Goal: Find specific page/section: Find specific page/section

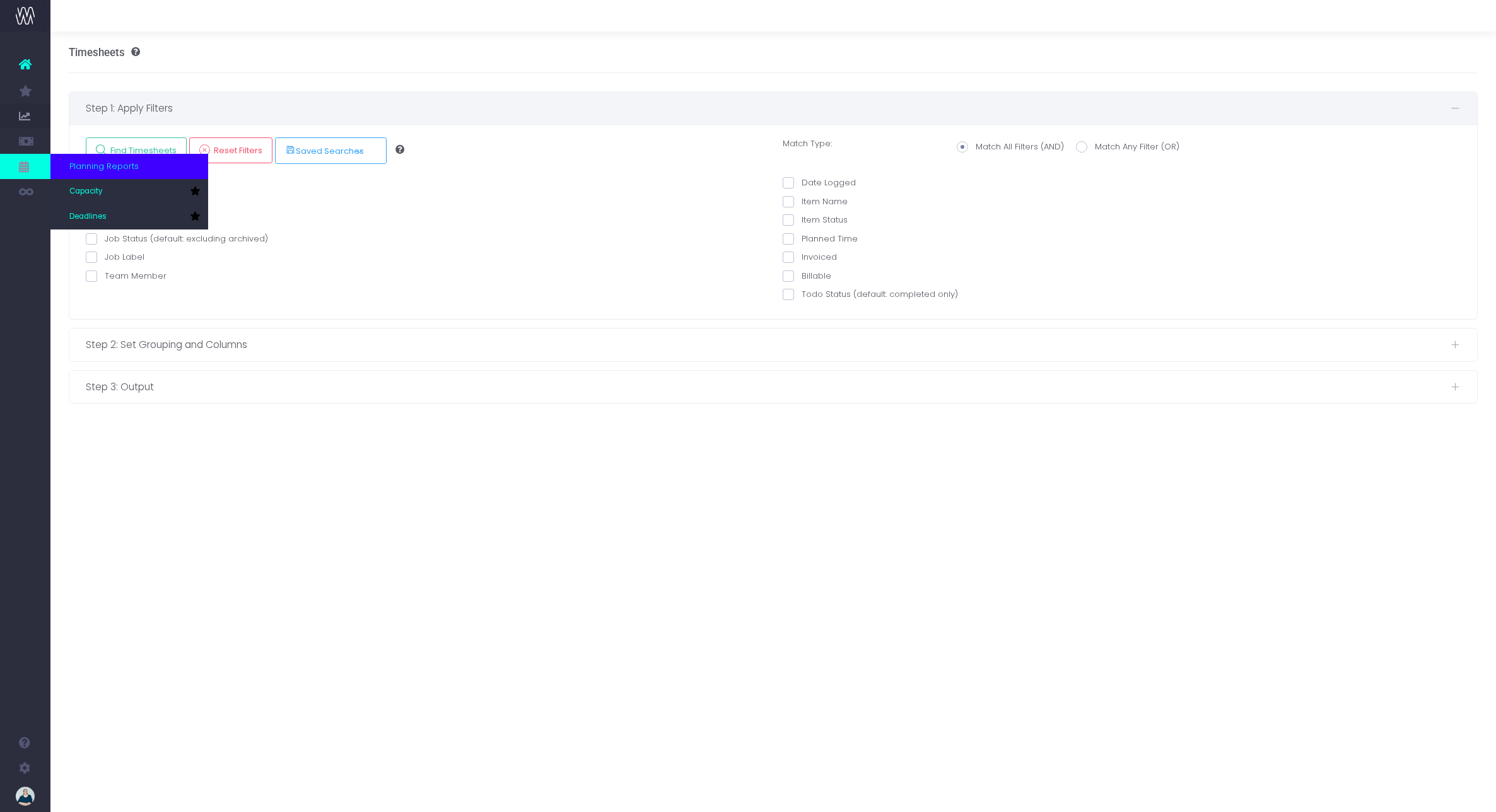
click at [23, 169] on icon at bounding box center [25, 166] width 13 height 14
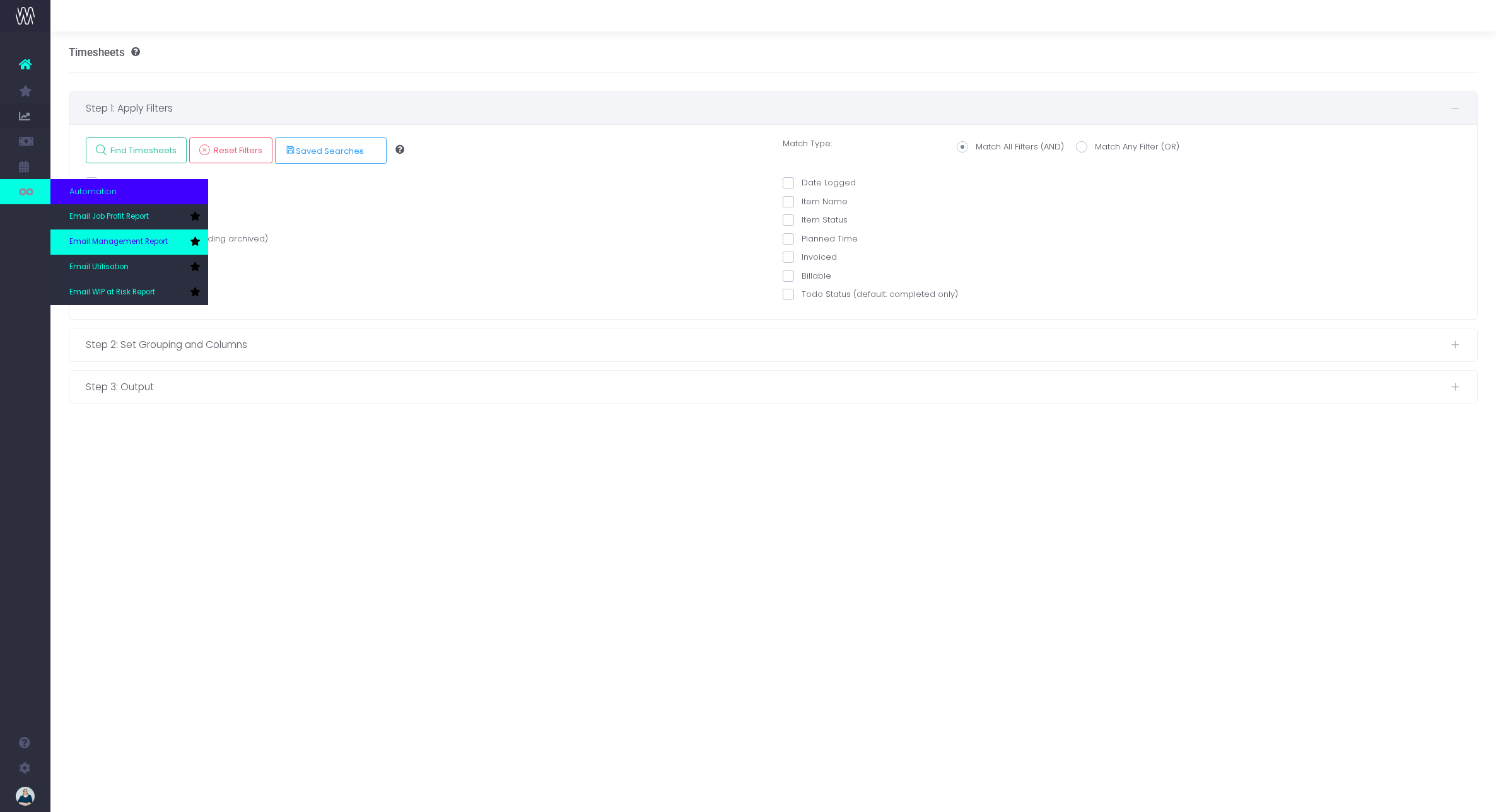
click at [124, 245] on span "Email Management Report" at bounding box center [118, 242] width 99 height 11
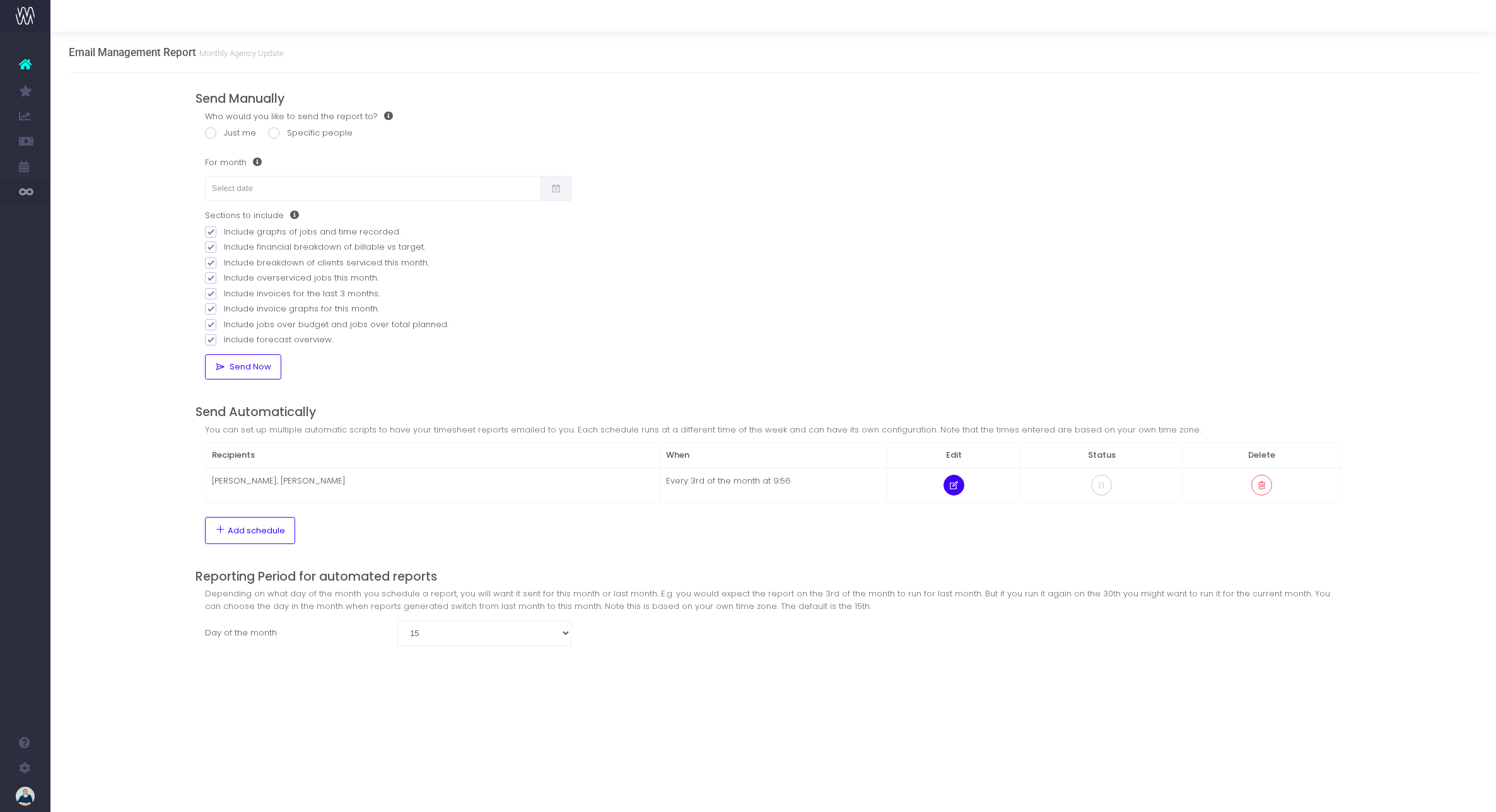
click at [952, 485] on icon at bounding box center [954, 485] width 11 height 0
select select "9"
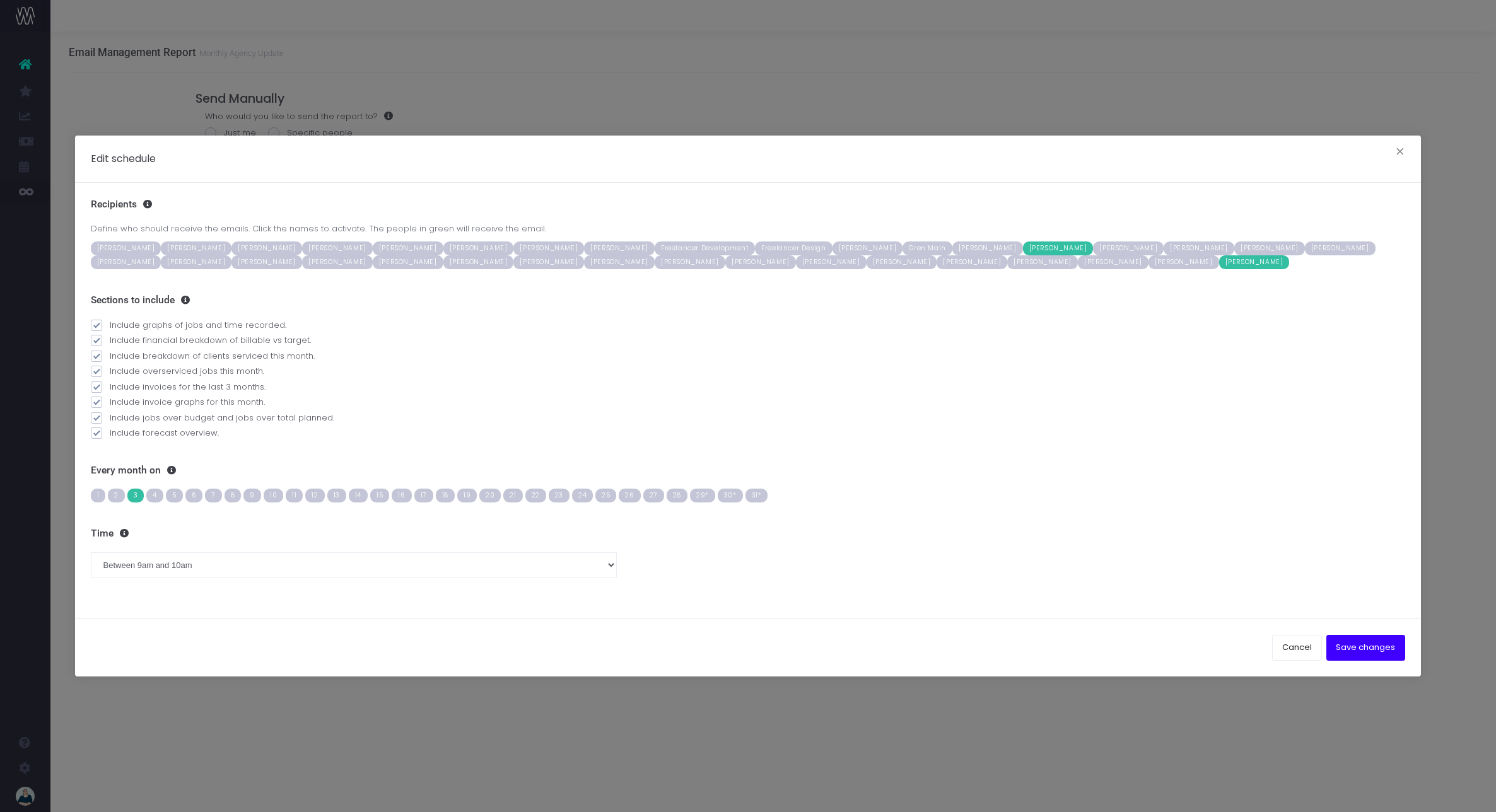
click at [156, 495] on span "4" at bounding box center [154, 495] width 17 height 14
click at [139, 497] on span "3" at bounding box center [136, 495] width 17 height 14
click at [1078, 262] on span "[PERSON_NAME]" at bounding box center [1114, 262] width 71 height 14
click at [513, 264] on span "[PERSON_NAME]" at bounding box center [549, 262] width 71 height 14
click at [170, 247] on span "[PERSON_NAME]" at bounding box center [197, 248] width 71 height 14
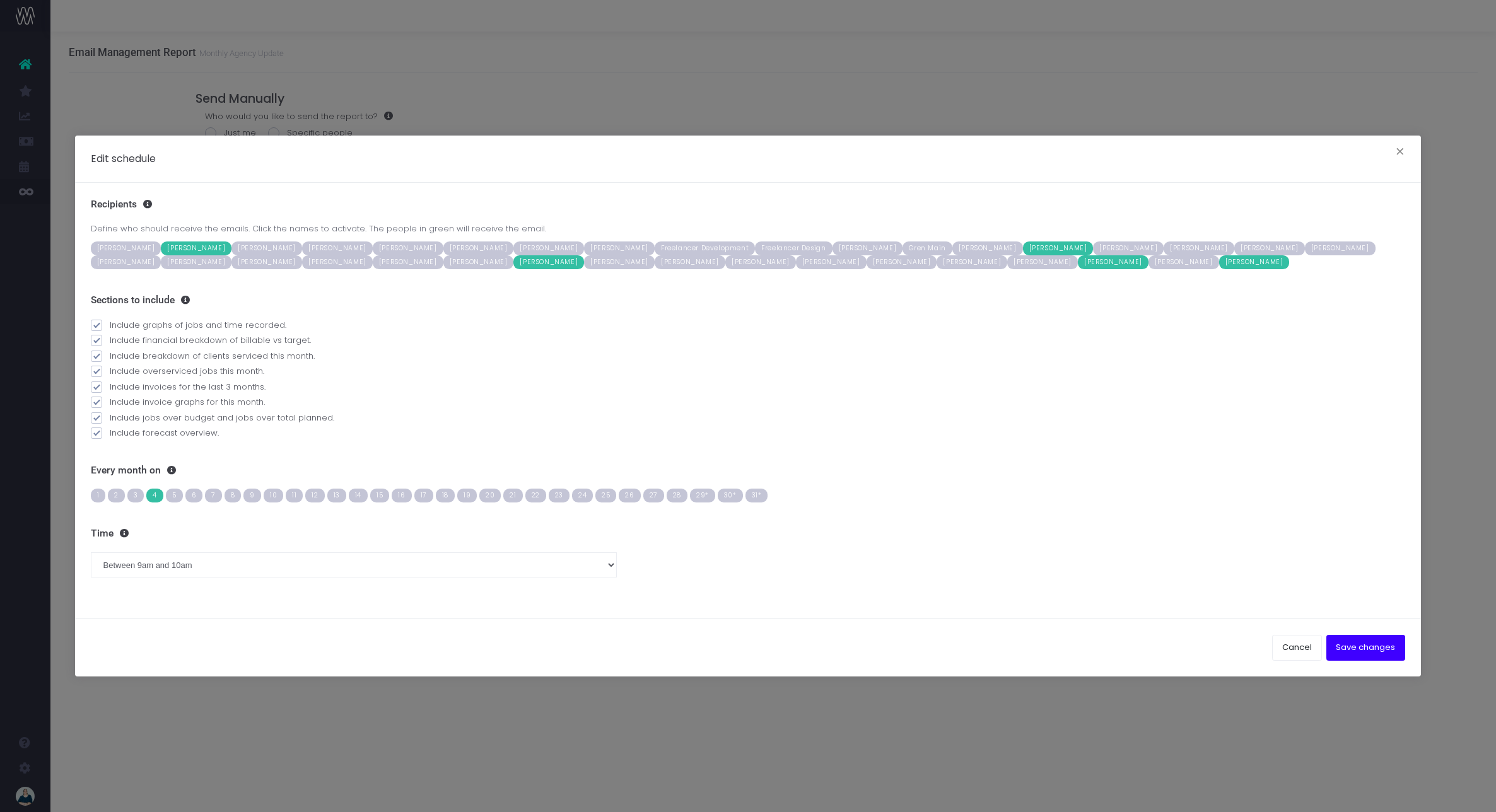
click at [173, 248] on span "[PERSON_NAME]" at bounding box center [197, 248] width 71 height 14
click at [513, 262] on span "[PERSON_NAME]" at bounding box center [549, 262] width 71 height 14
click at [1078, 266] on span "[PERSON_NAME]" at bounding box center [1114, 262] width 71 height 14
click at [1291, 643] on button "Cancel" at bounding box center [1297, 648] width 50 height 26
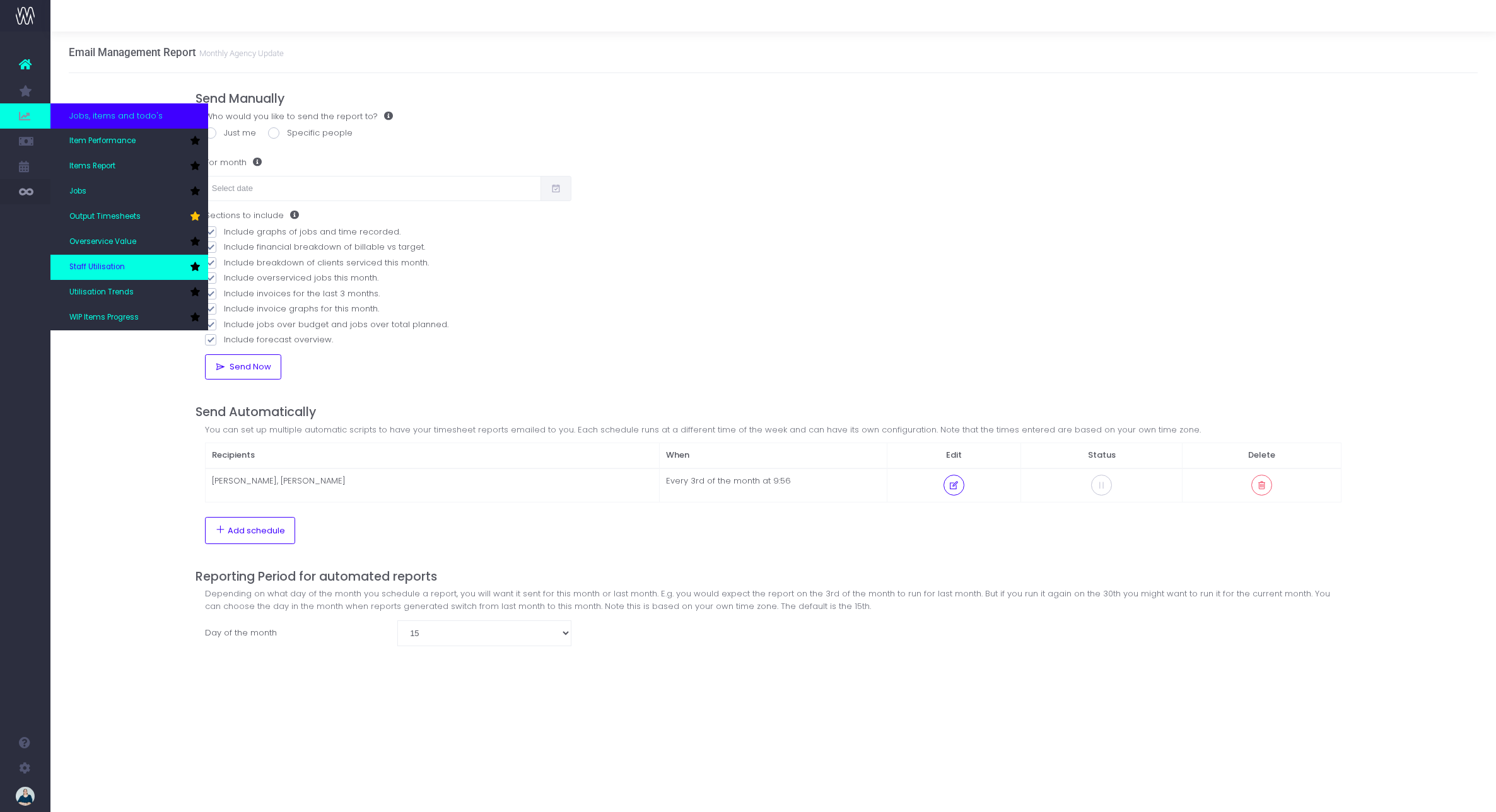
click at [112, 265] on span "Staff Utilisation" at bounding box center [97, 267] width 56 height 11
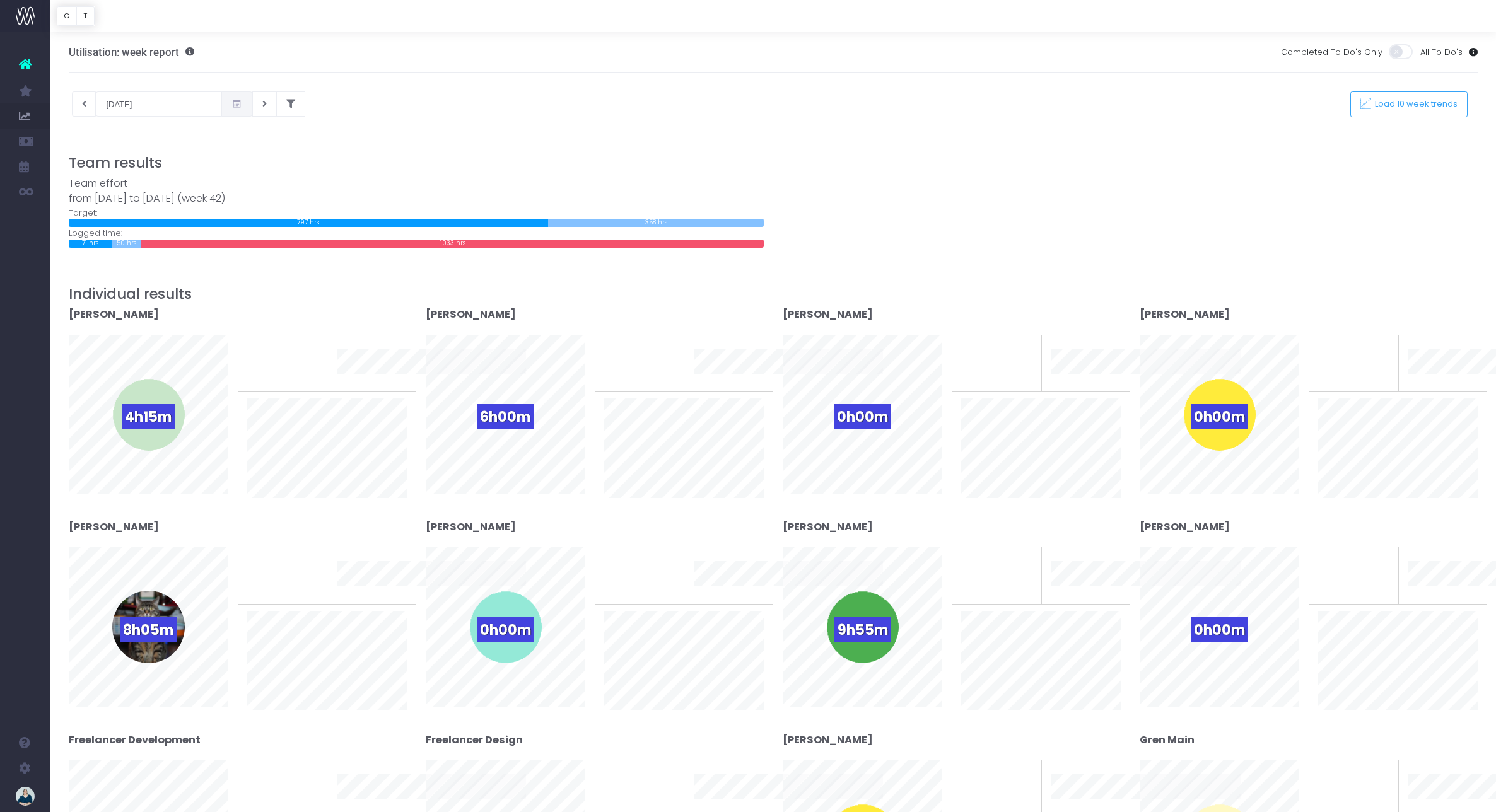
click at [231, 104] on icon at bounding box center [236, 104] width 11 height 0
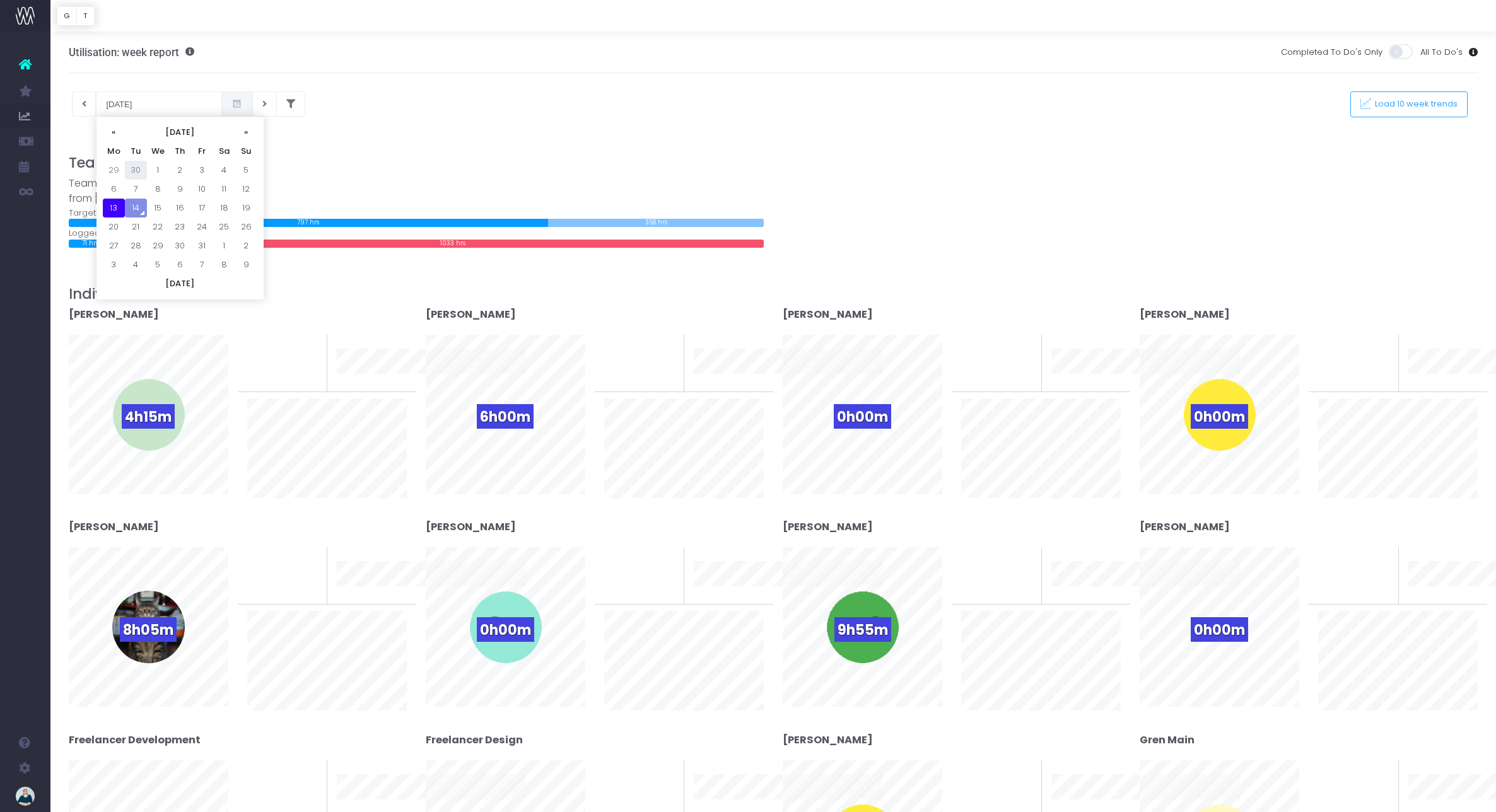
click at [142, 168] on td "30" at bounding box center [136, 170] width 22 height 19
type input "30-09-2025"
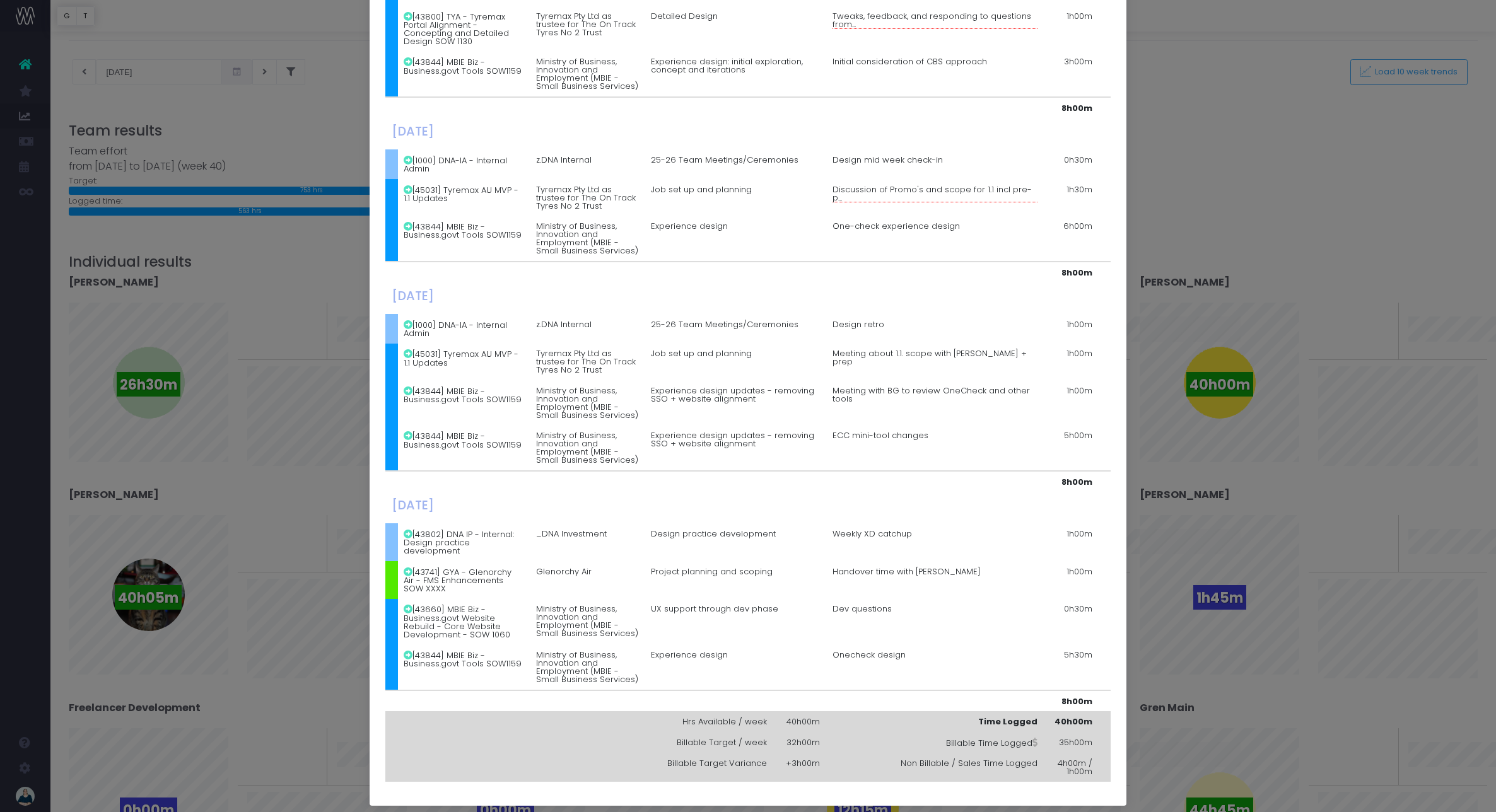
scroll to position [355, 0]
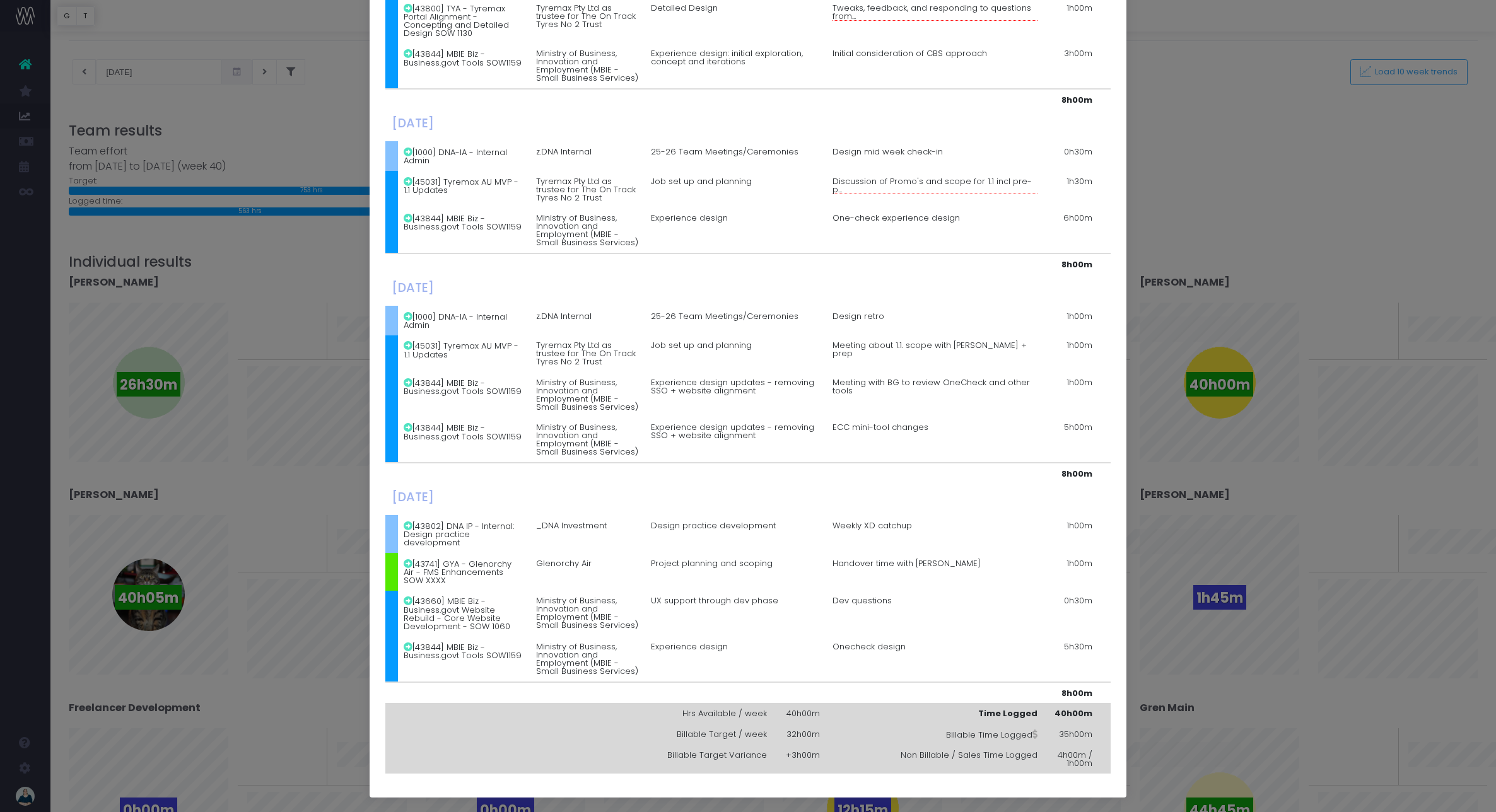
click at [412, 564] on icon at bounding box center [408, 564] width 9 height 9
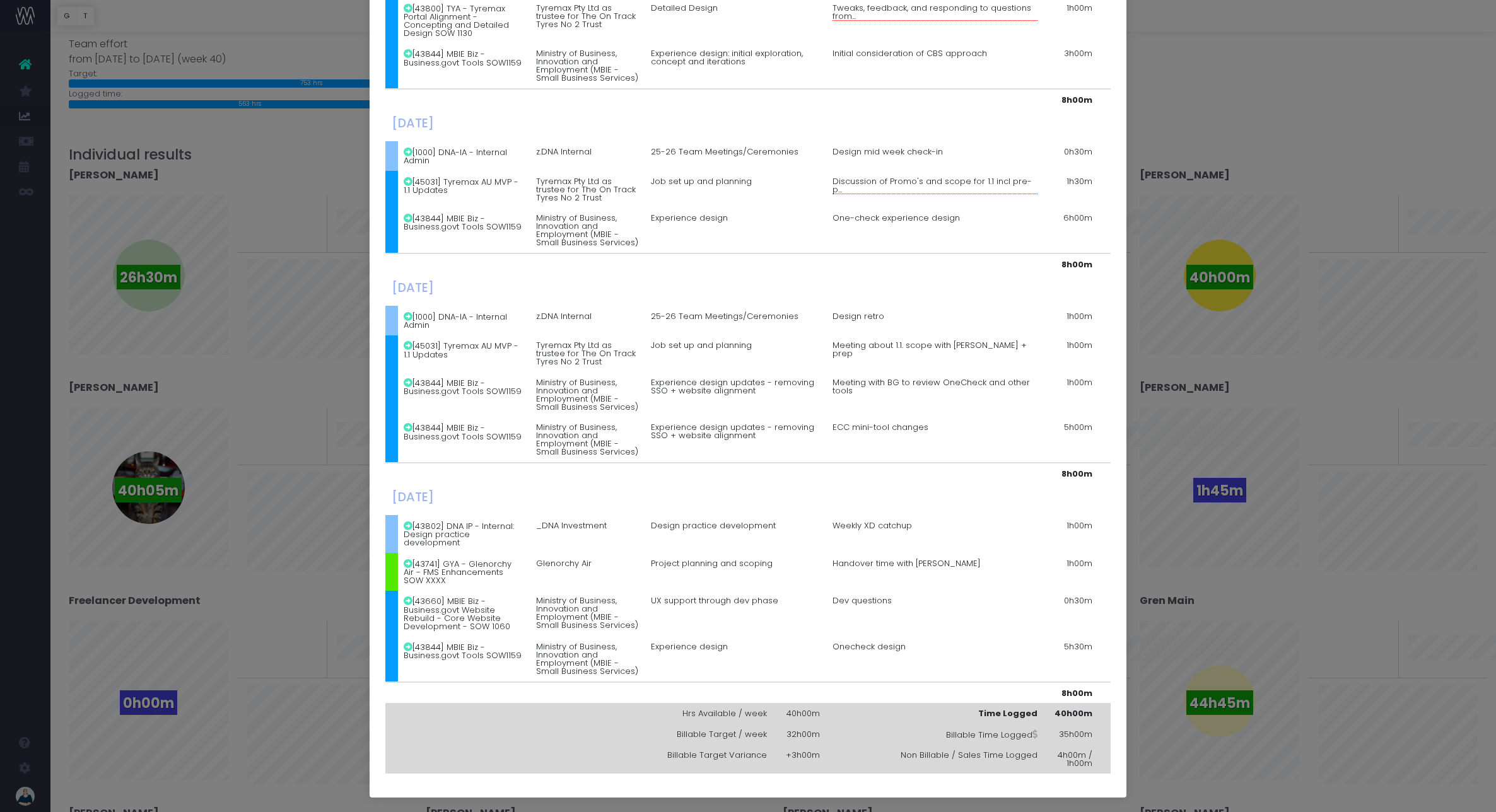
scroll to position [0, 0]
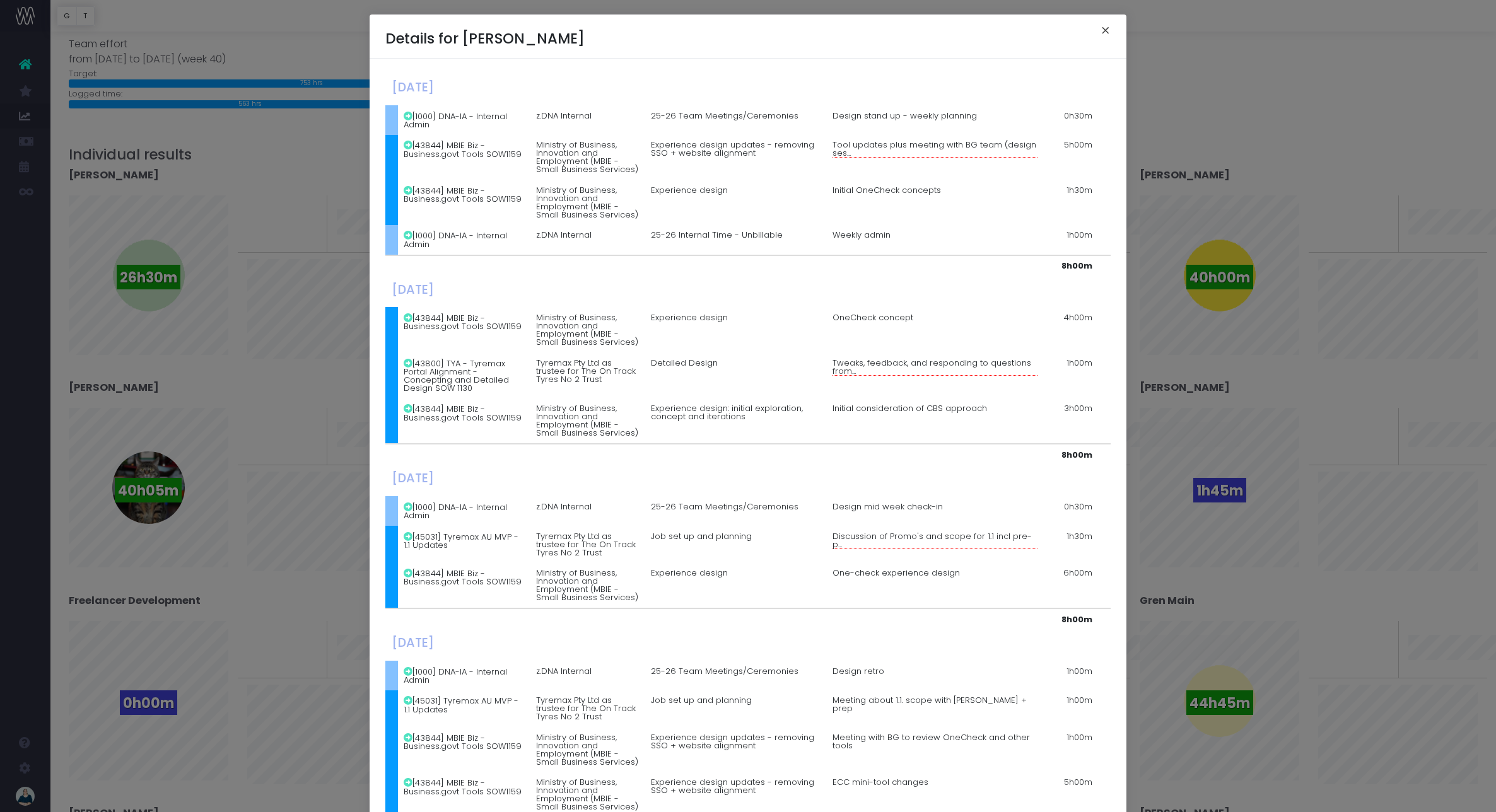
click at [1105, 30] on button "×" at bounding box center [1105, 32] width 26 height 20
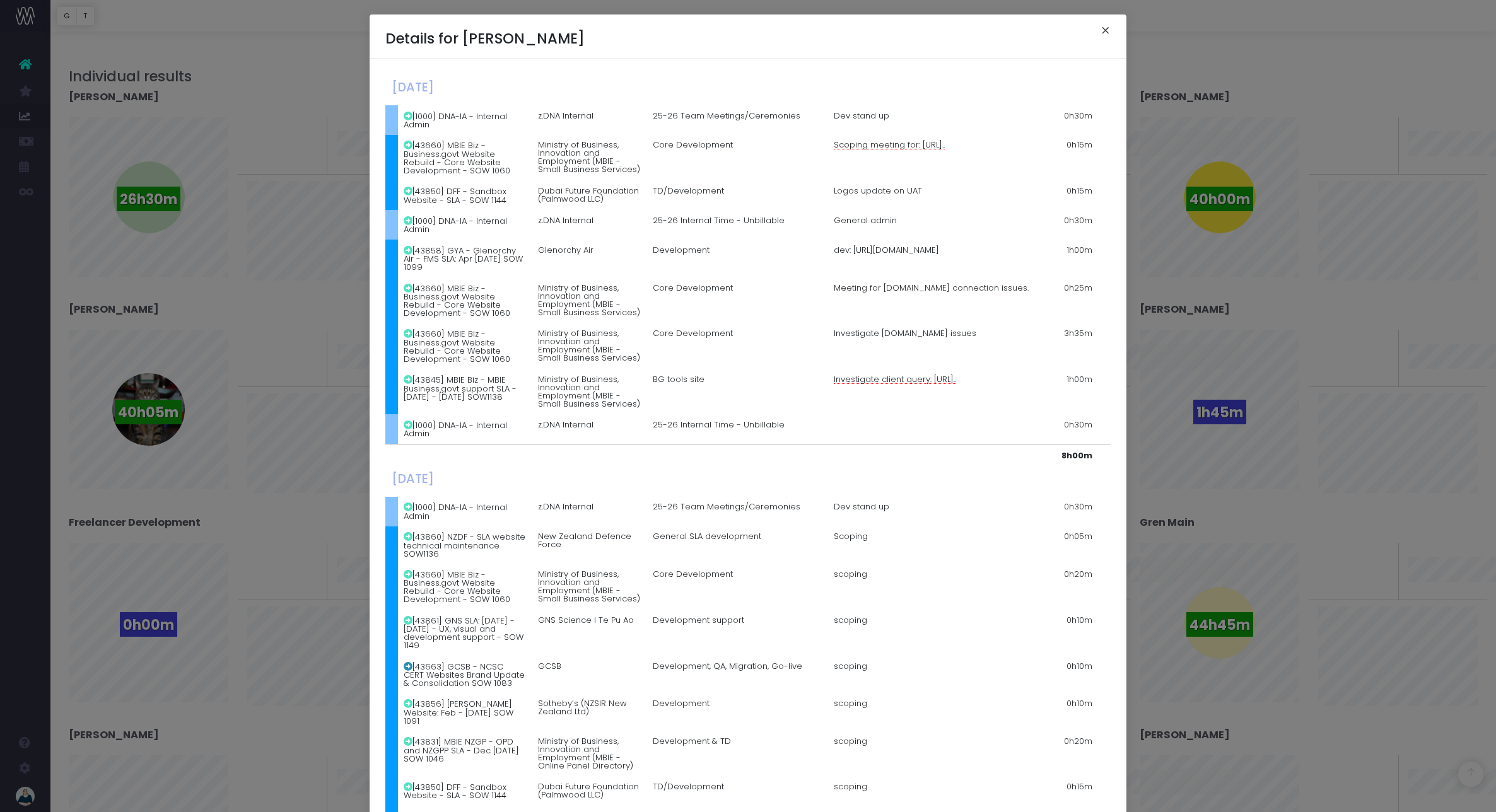
click at [1108, 28] on button "×" at bounding box center [1105, 32] width 26 height 20
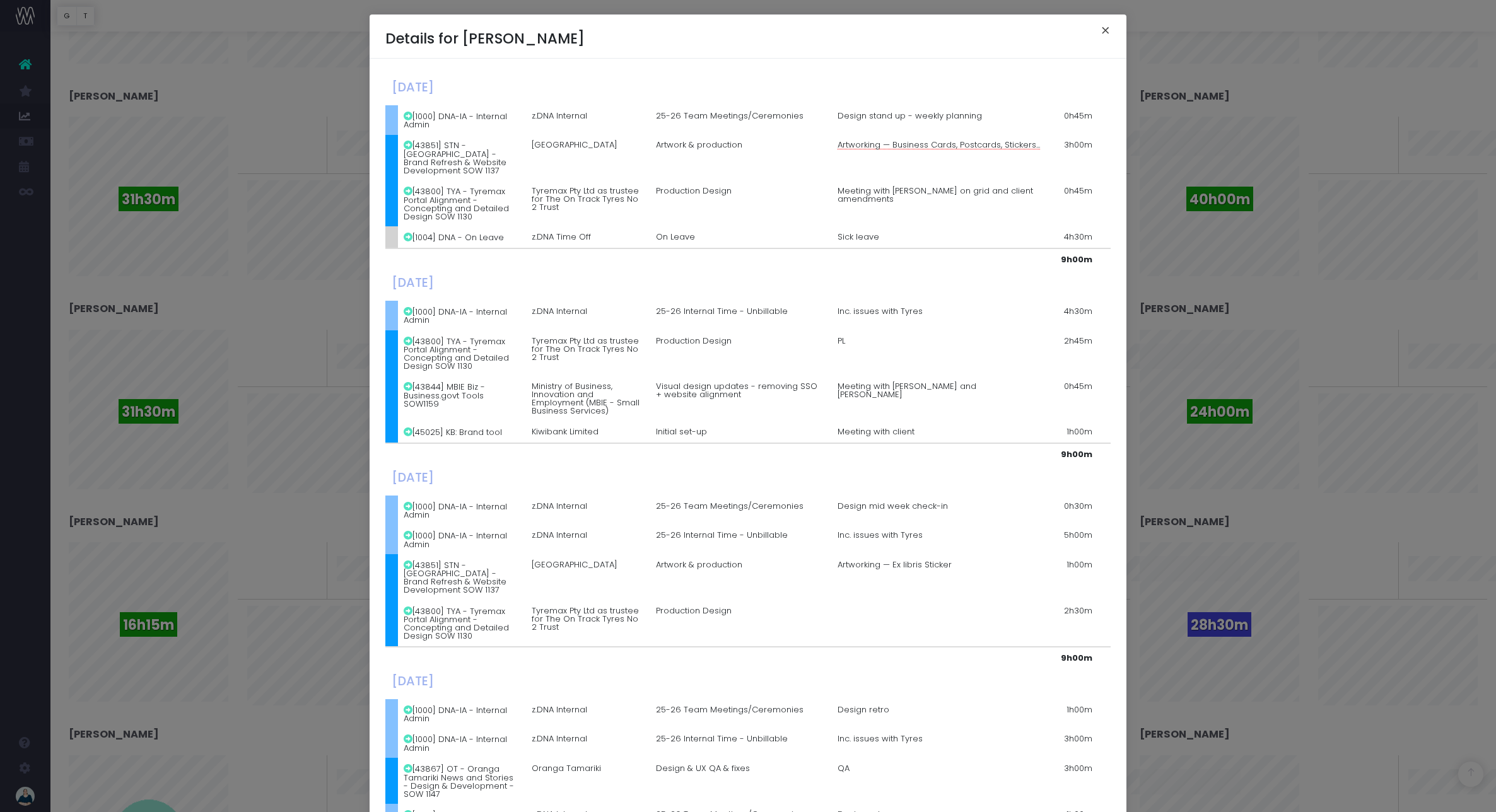
click at [1104, 29] on button "×" at bounding box center [1105, 32] width 26 height 20
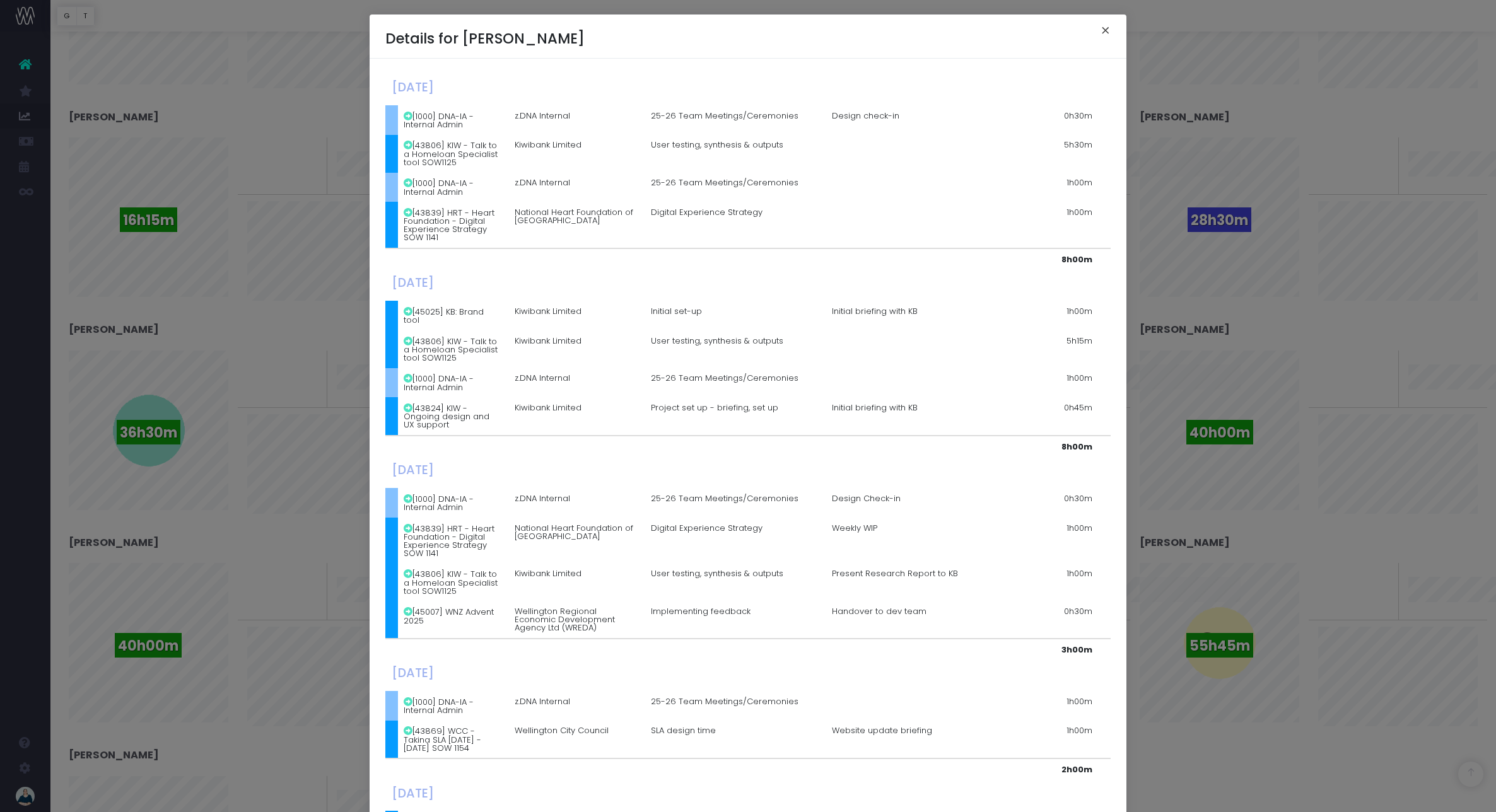
click at [1107, 28] on button "×" at bounding box center [1105, 32] width 26 height 20
